Goal: Navigation & Orientation: Go to known website

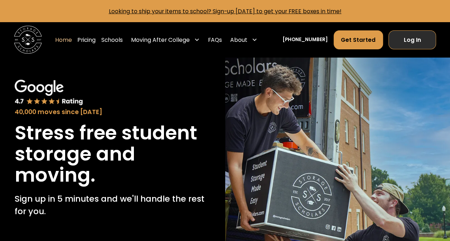
click at [394, 34] on link "Log In" at bounding box center [412, 39] width 48 height 19
click at [407, 49] on link "Log In" at bounding box center [412, 39] width 48 height 19
